Goal: Obtain resource: Obtain resource

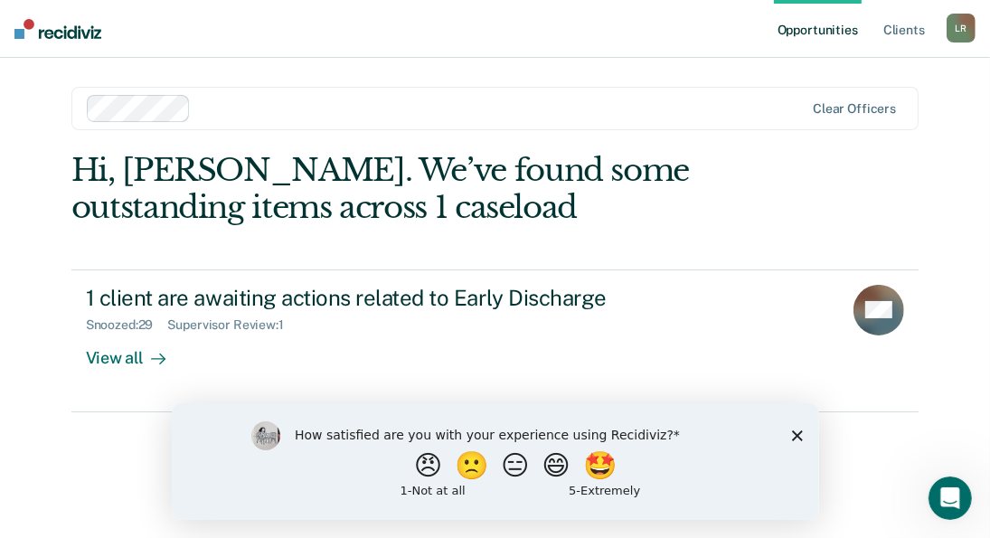
click at [808, 439] on div "How satisfied are you with your experience using Recidiviz? 😠 🙁 😑 😄 🤩 1 - Not a…" at bounding box center [494, 460] width 647 height 117
click at [797, 433] on polygon "Close survey" at bounding box center [796, 434] width 11 height 11
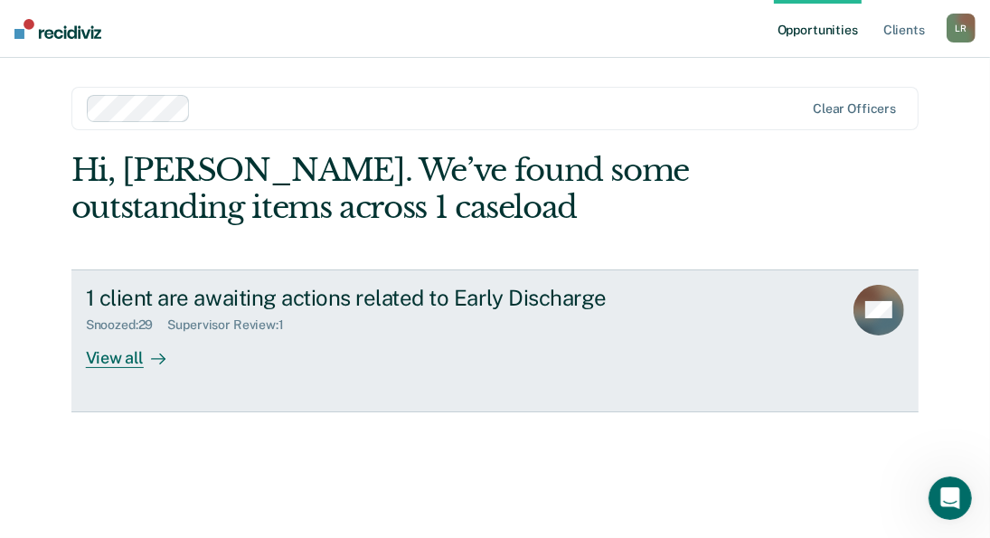
click at [90, 363] on div "View all" at bounding box center [136, 350] width 101 height 35
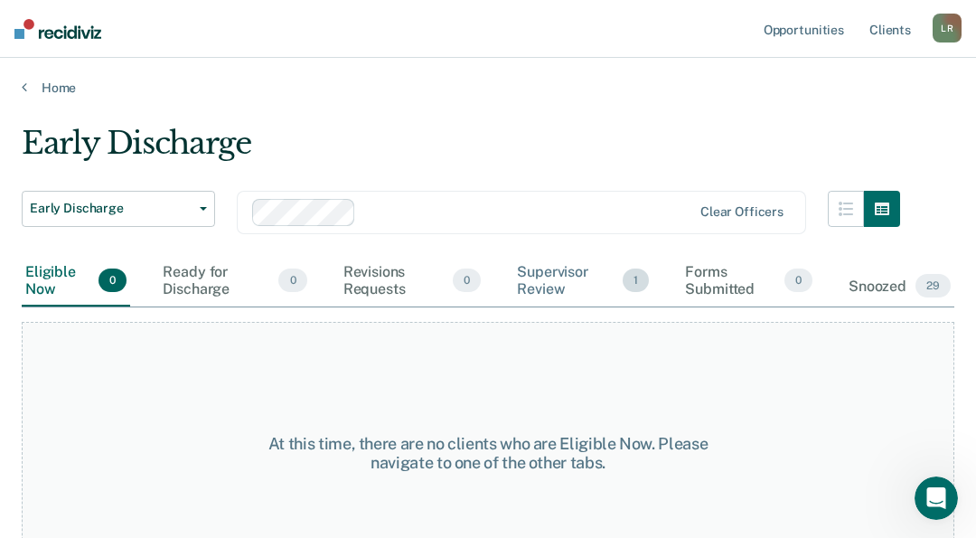
click at [545, 281] on div "Supervisor Review 1" at bounding box center [583, 281] width 139 height 51
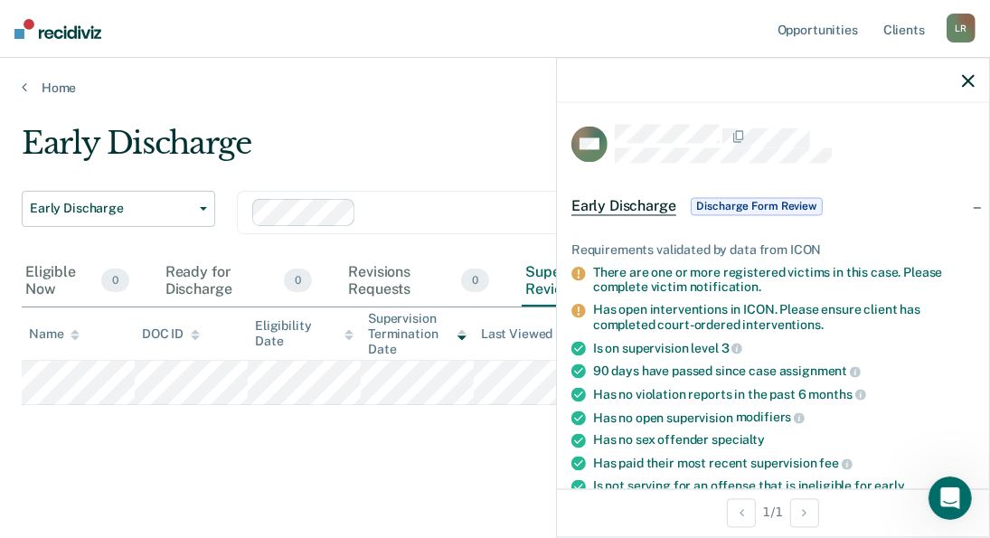
click at [765, 204] on span "Discharge Form Review" at bounding box center [757, 206] width 132 height 18
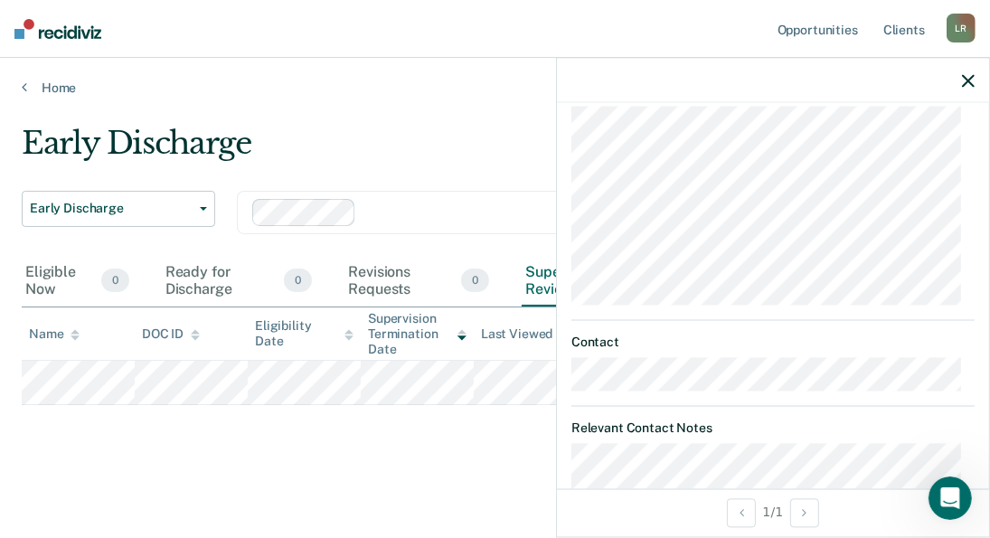
scroll to position [362, 0]
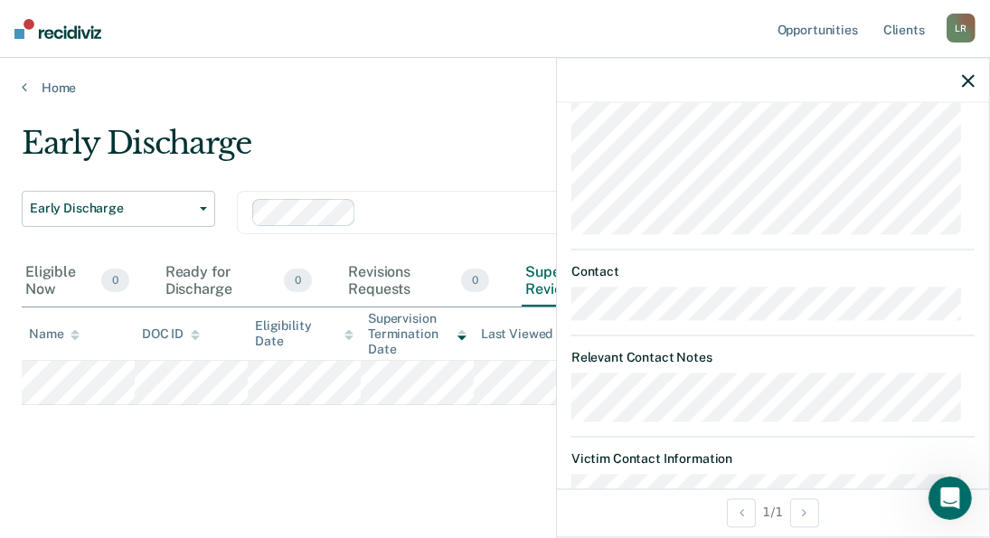
click at [407, 465] on main "Early Discharge Early Discharge Early Discharge Clear officers Eligible Now 0 R…" at bounding box center [495, 314] width 990 height 437
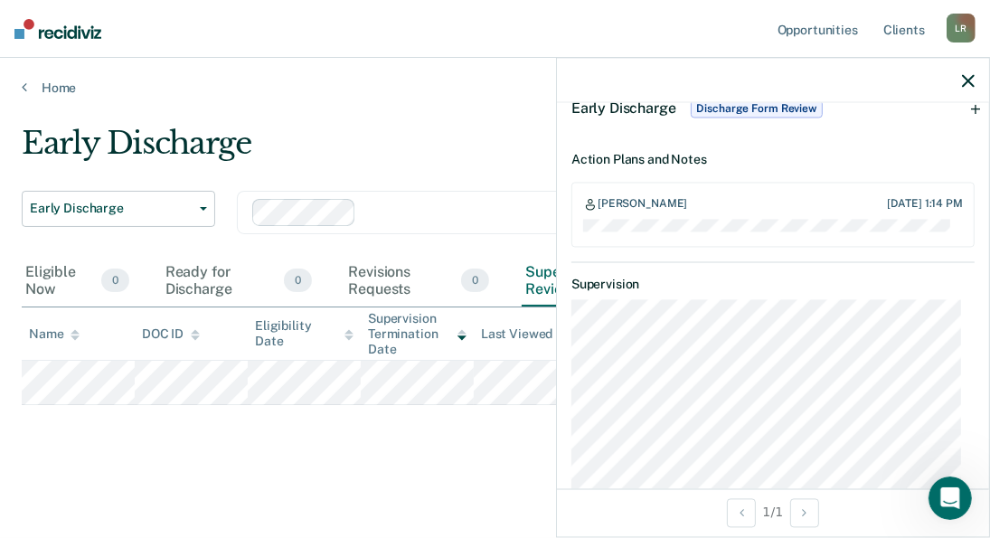
scroll to position [0, 0]
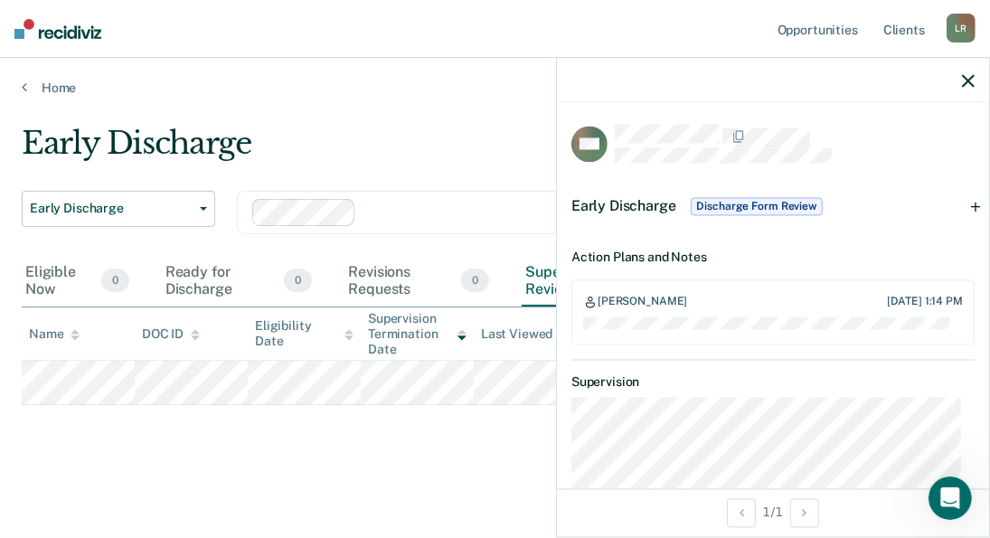
click at [965, 77] on icon "button" at bounding box center [968, 80] width 13 height 13
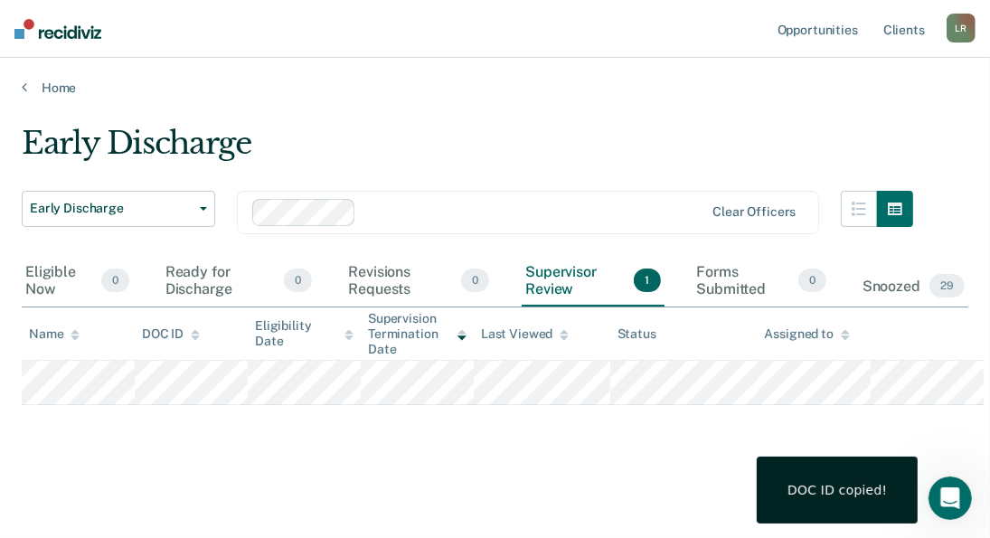
click at [182, 448] on div "Early Discharge Early Discharge Early Discharge Clear officers Eligible Now 0 R…" at bounding box center [495, 292] width 947 height 335
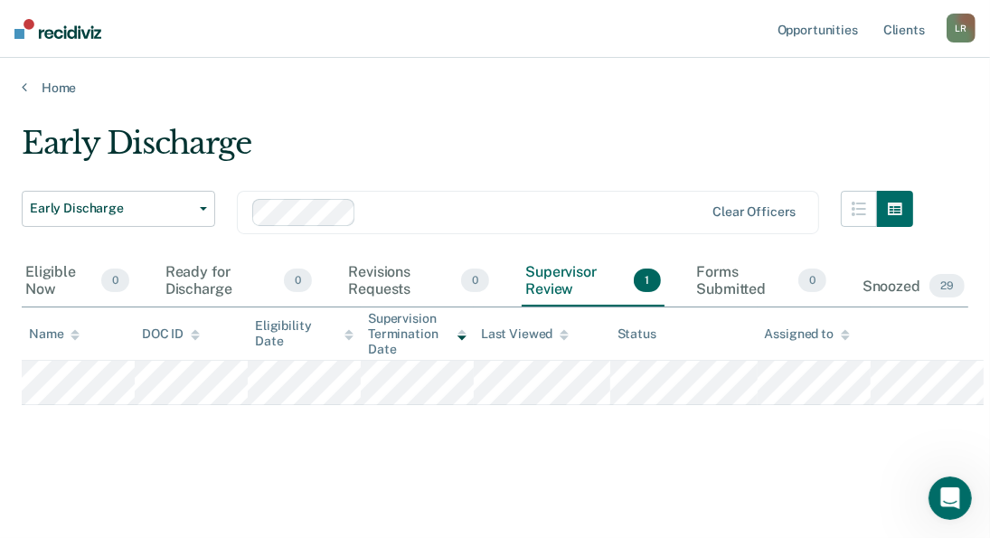
click at [529, 502] on main "Early Discharge Early Discharge Early Discharge Clear officers Eligible Now 0 R…" at bounding box center [495, 314] width 990 height 437
click at [653, 290] on span "1" at bounding box center [647, 281] width 26 height 24
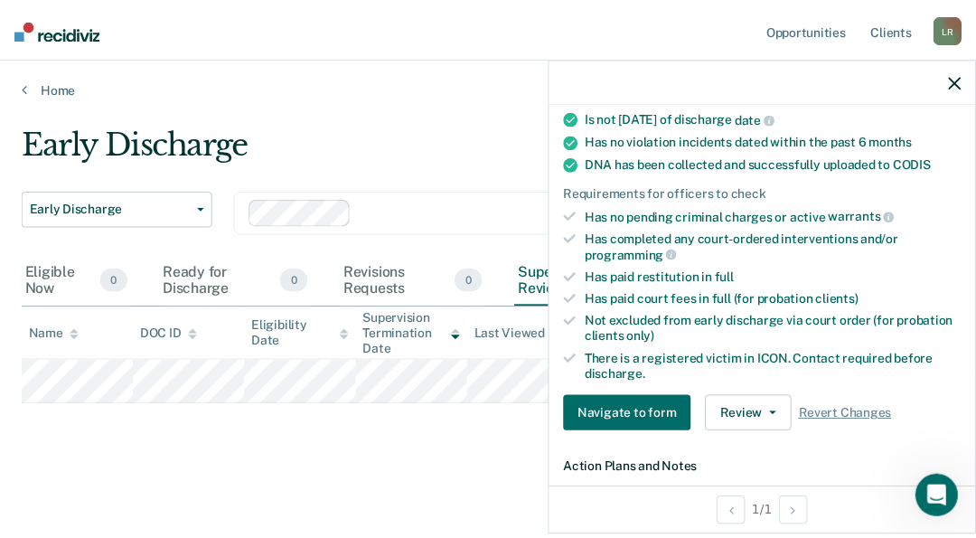
scroll to position [452, 0]
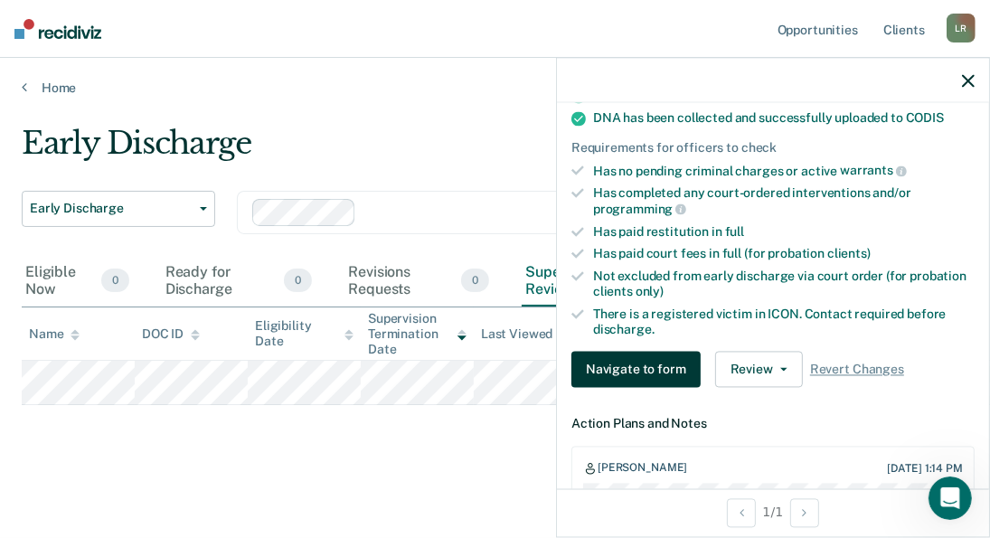
click at [647, 357] on button "Navigate to form" at bounding box center [635, 370] width 129 height 36
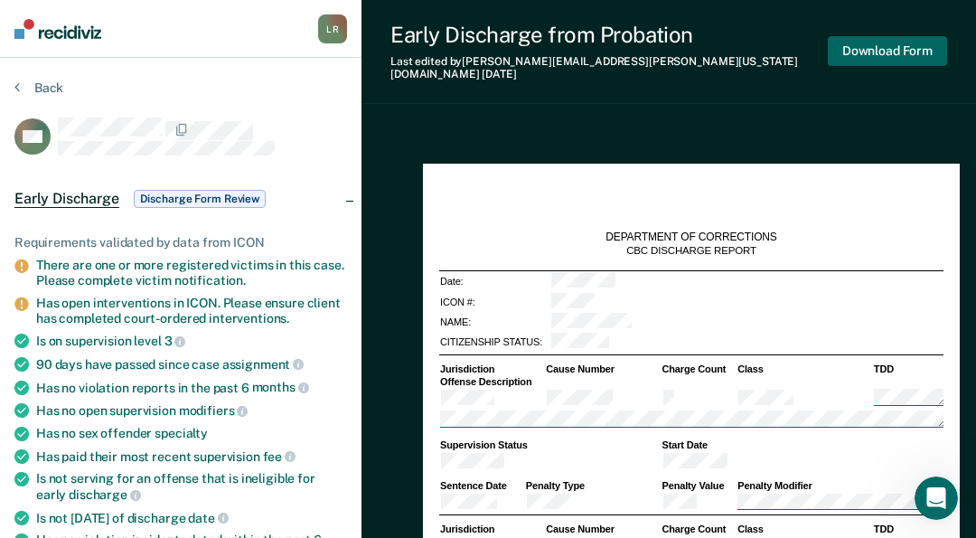
click at [875, 44] on button "Download Form" at bounding box center [887, 51] width 119 height 30
type textarea "x"
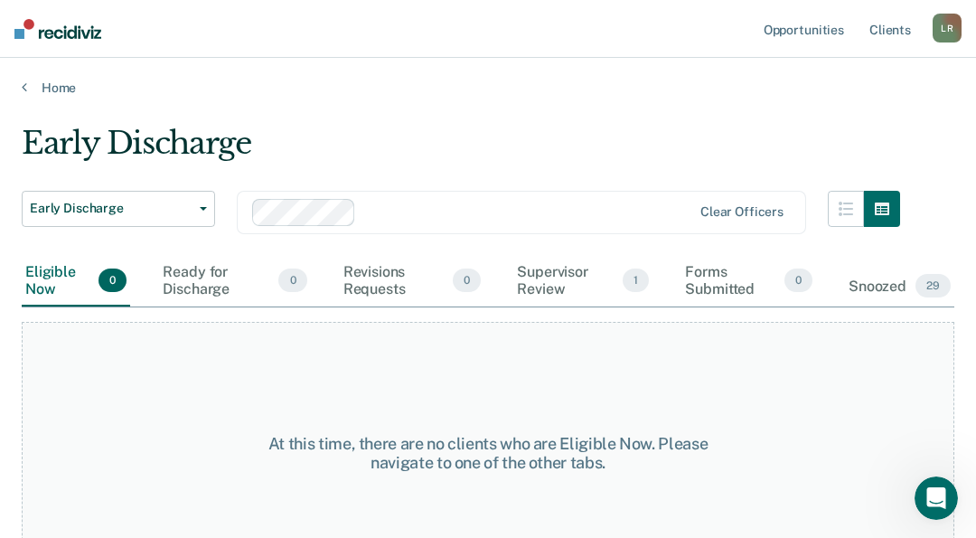
drag, startPoint x: 71, startPoint y: 297, endPoint x: 43, endPoint y: 301, distance: 27.5
click at [43, 301] on div "Eligible Now 0" at bounding box center [76, 281] width 108 height 51
click at [546, 277] on div "Supervisor Review 1" at bounding box center [583, 281] width 139 height 51
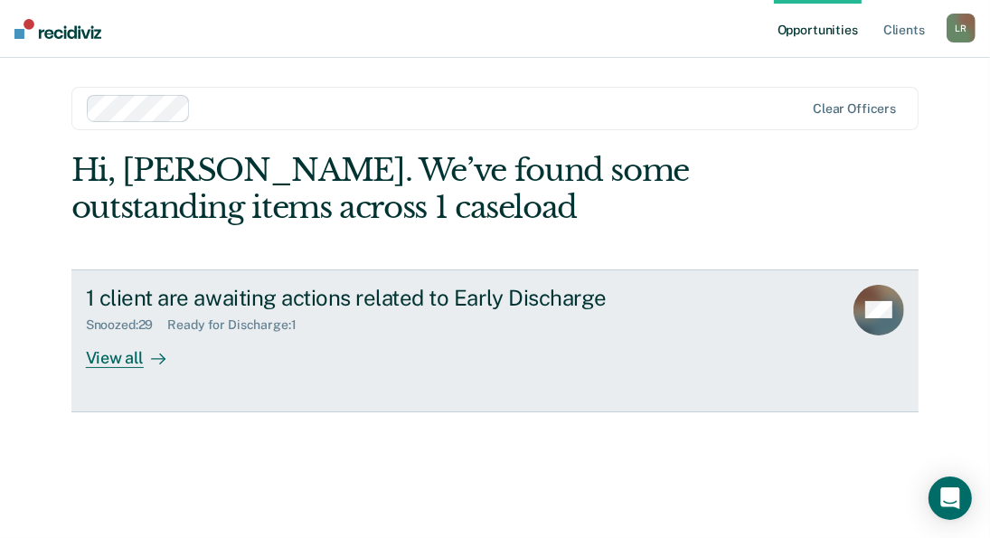
click at [131, 355] on div "View all" at bounding box center [136, 350] width 101 height 35
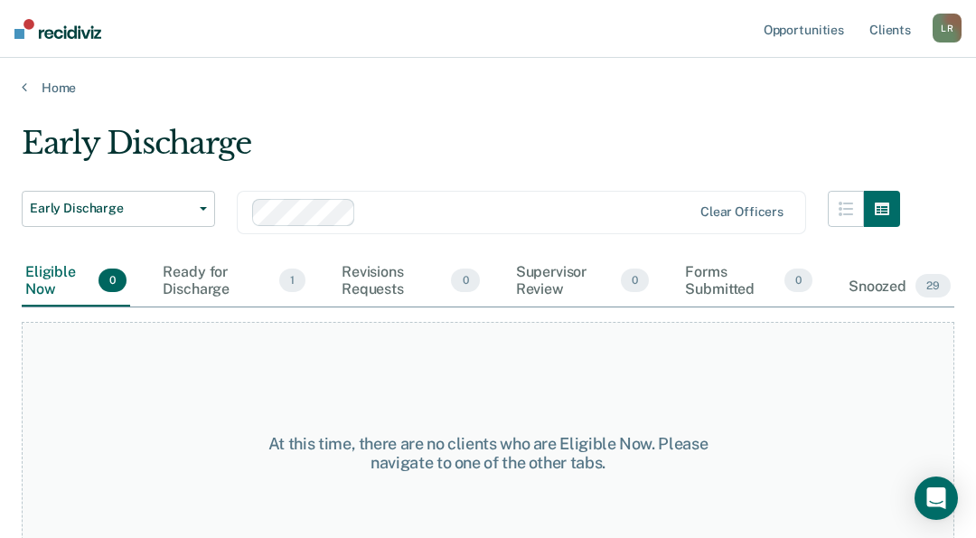
scroll to position [46, 0]
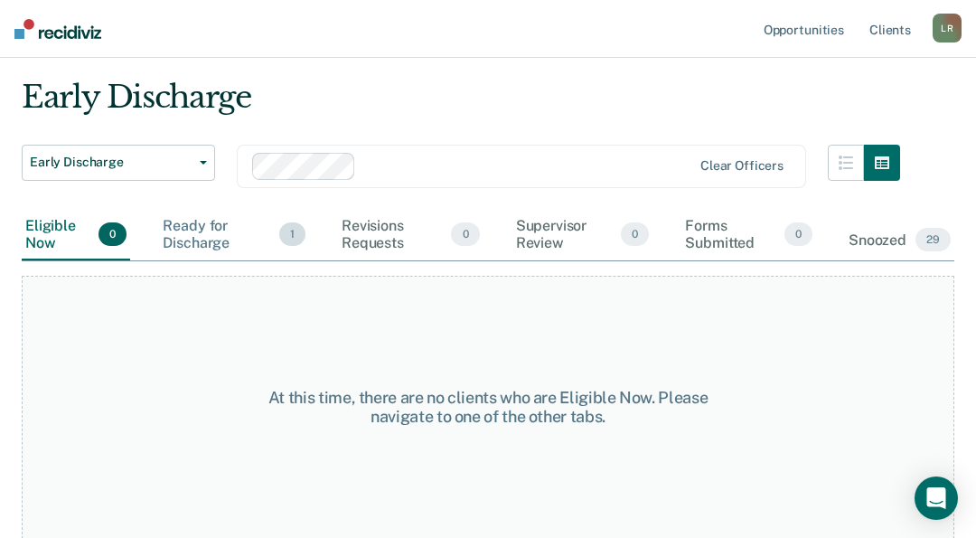
click at [200, 232] on div "Ready for Discharge 1" at bounding box center [234, 235] width 150 height 51
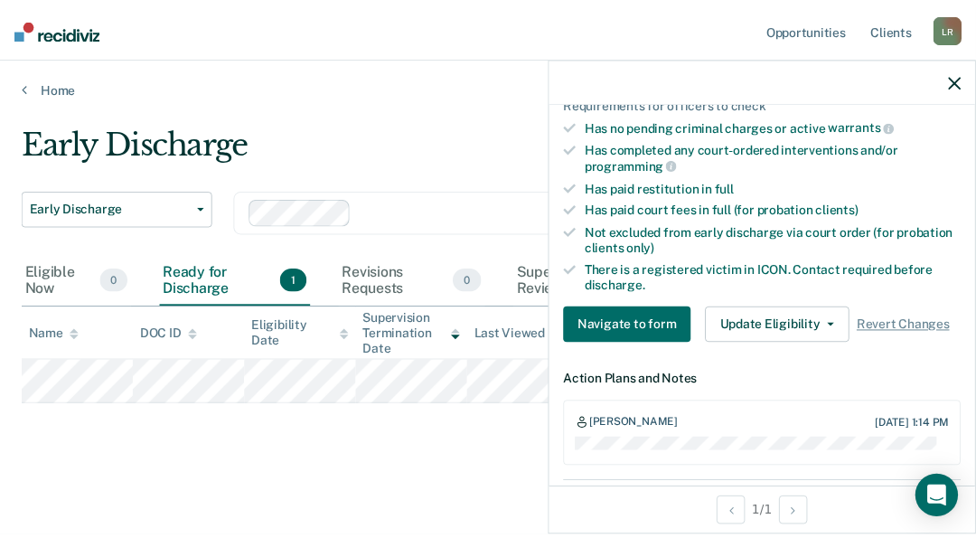
scroll to position [511, 0]
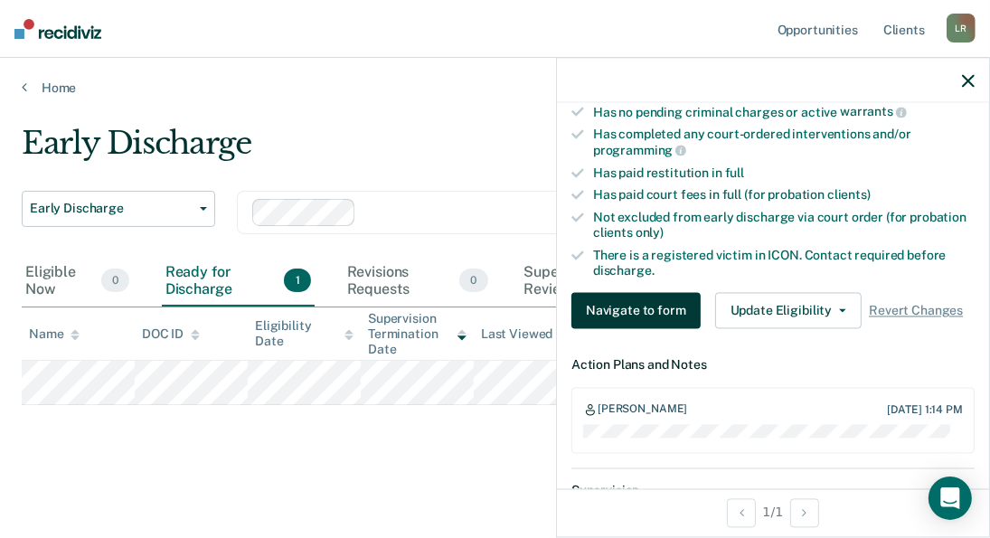
click at [654, 308] on button "Navigate to form" at bounding box center [635, 311] width 129 height 36
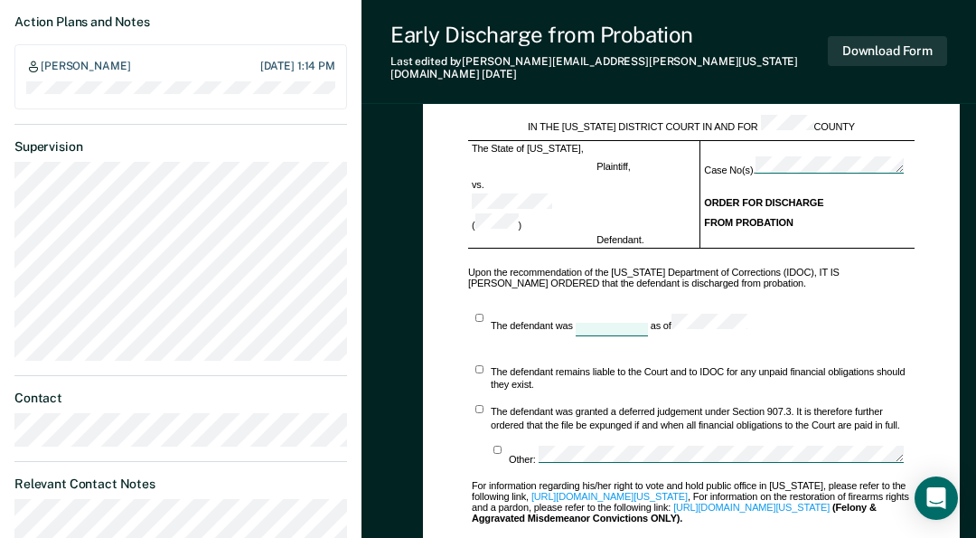
scroll to position [891, 0]
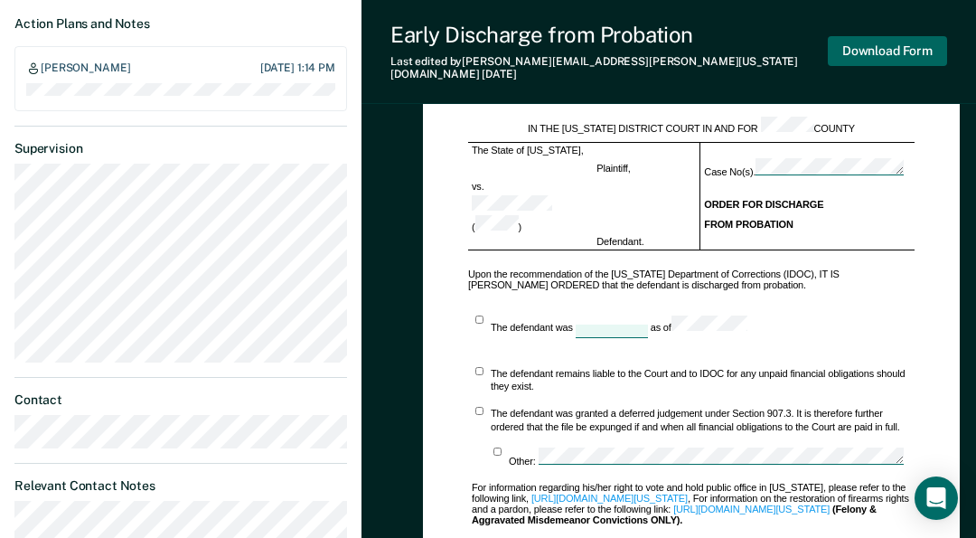
click at [873, 46] on button "Download Form" at bounding box center [887, 51] width 119 height 30
type textarea "x"
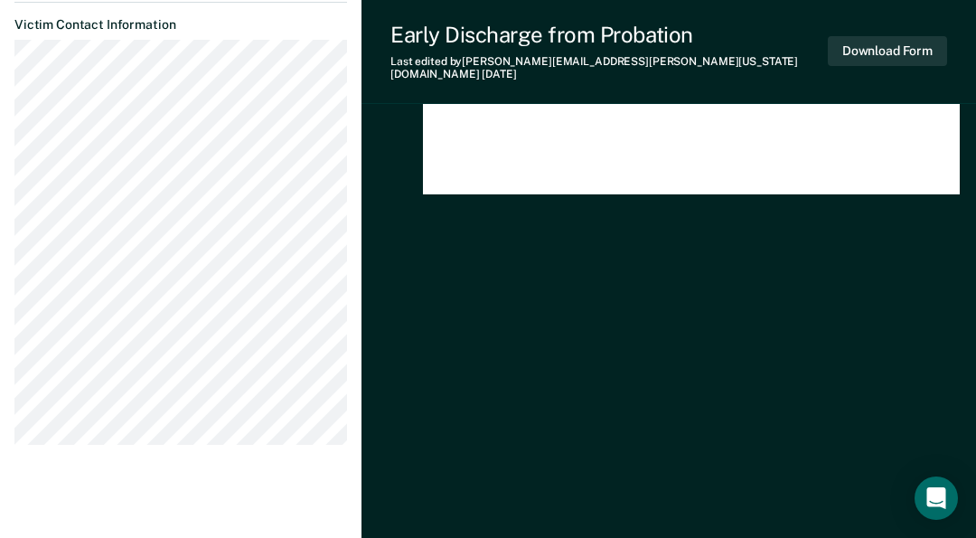
scroll to position [1457, 0]
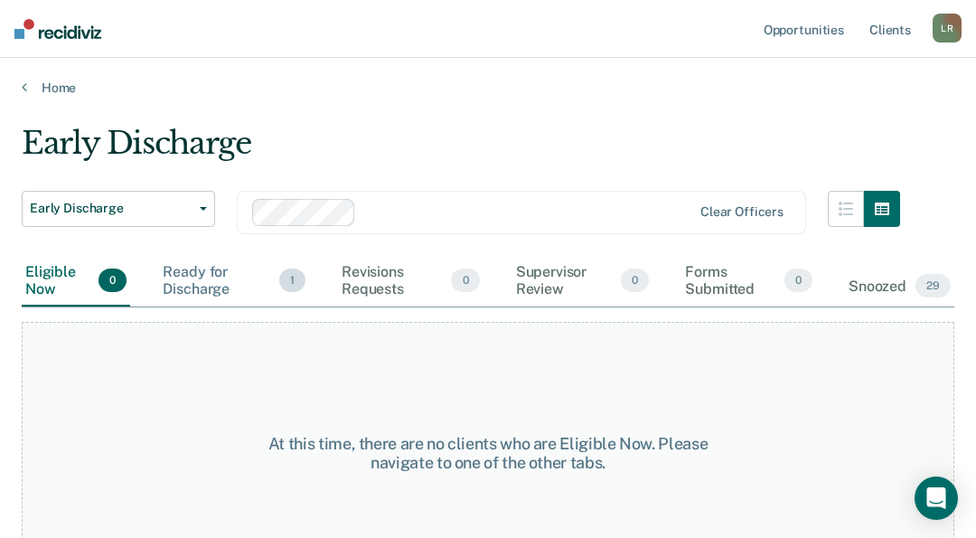
click at [294, 278] on span "1" at bounding box center [292, 281] width 26 height 24
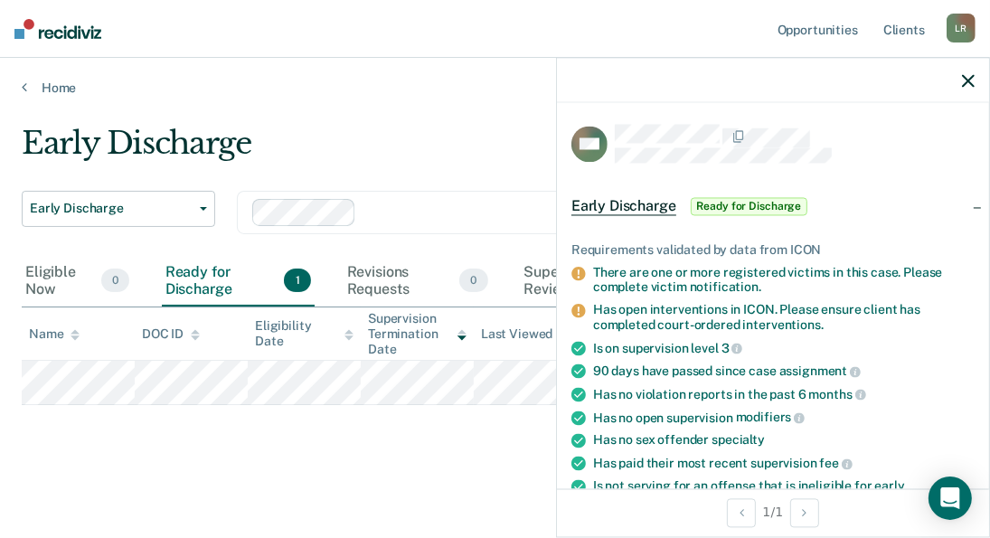
click at [781, 203] on span "Ready for Discharge" at bounding box center [750, 206] width 118 height 18
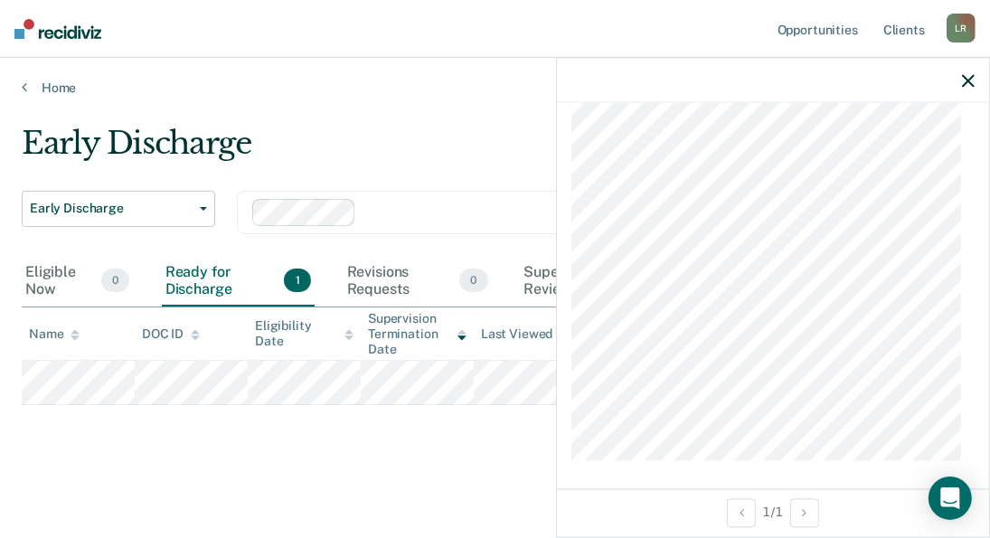
scroll to position [785, 0]
click at [969, 80] on icon "button" at bounding box center [968, 80] width 13 height 13
